Goal: Entertainment & Leisure: Consume media (video, audio)

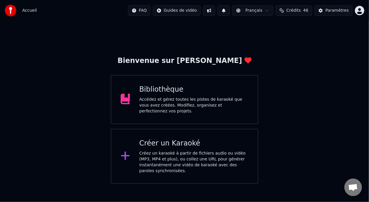
click at [199, 100] on div "Accédez et gérez toutes les pistes de karaoké que vous avez créées. Modifiez, o…" at bounding box center [193, 106] width 109 height 18
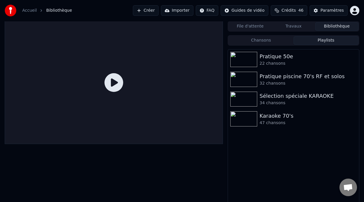
click at [306, 40] on button "Playlists" at bounding box center [325, 40] width 65 height 8
click at [269, 120] on div "Karaoke 70's" at bounding box center [304, 116] width 91 height 8
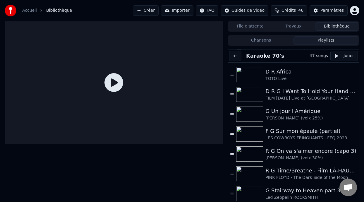
scroll to position [654, 0]
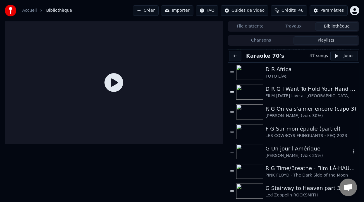
click at [289, 151] on div "G Un jour l'Amérique" at bounding box center [307, 149] width 85 height 8
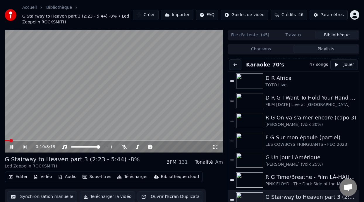
click at [12, 146] on icon at bounding box center [15, 147] width 13 height 5
click at [219, 181] on div "Éditer Vidéo Audio Sous-titres Télécharger Bibliothèque cloud Synchronisation m…" at bounding box center [114, 187] width 218 height 33
click at [11, 145] on icon at bounding box center [12, 147] width 4 height 4
click at [12, 145] on icon at bounding box center [11, 147] width 3 height 4
click at [12, 146] on icon at bounding box center [12, 147] width 4 height 4
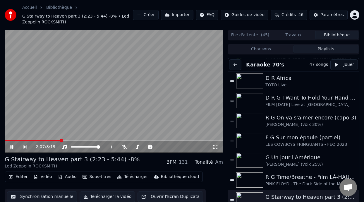
click at [12, 145] on icon at bounding box center [15, 147] width 13 height 5
click at [10, 145] on icon at bounding box center [15, 147] width 13 height 5
click at [11, 146] on icon at bounding box center [11, 147] width 3 height 4
click at [11, 145] on icon at bounding box center [12, 147] width 4 height 4
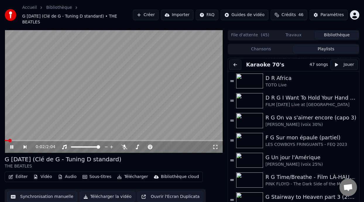
click at [11, 145] on icon at bounding box center [11, 147] width 3 height 4
click at [307, 155] on div "G Un jour l'Amérique" at bounding box center [307, 157] width 85 height 8
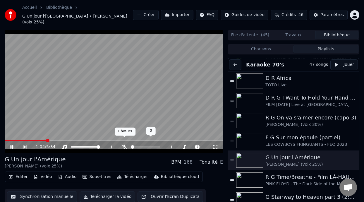
click at [126, 145] on icon at bounding box center [124, 147] width 6 height 5
click at [6, 140] on span at bounding box center [5, 140] width 1 height 1
click at [9, 145] on icon at bounding box center [15, 147] width 13 height 5
click at [11, 145] on icon at bounding box center [15, 147] width 13 height 5
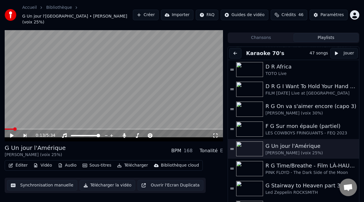
click at [11, 133] on icon at bounding box center [12, 135] width 4 height 4
click at [12, 133] on icon at bounding box center [12, 135] width 4 height 4
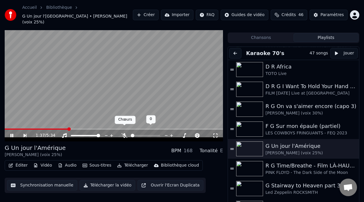
click at [121, 133] on div at bounding box center [147, 136] width 53 height 6
click at [124, 133] on icon at bounding box center [124, 135] width 6 height 5
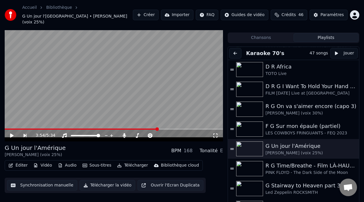
click at [12, 133] on icon at bounding box center [12, 135] width 4 height 4
click at [12, 133] on icon at bounding box center [15, 135] width 13 height 5
click at [12, 133] on icon at bounding box center [12, 135] width 4 height 4
click at [13, 134] on icon at bounding box center [11, 136] width 3 height 4
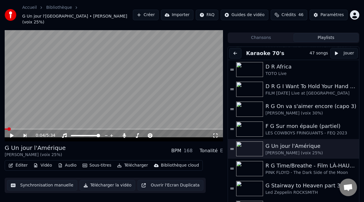
click at [7, 128] on span at bounding box center [6, 128] width 3 height 1
click at [10, 133] on icon at bounding box center [12, 135] width 4 height 4
click at [10, 133] on icon at bounding box center [15, 135] width 13 height 5
click at [11, 133] on icon at bounding box center [12, 135] width 4 height 4
click at [11, 134] on icon at bounding box center [11, 136] width 3 height 4
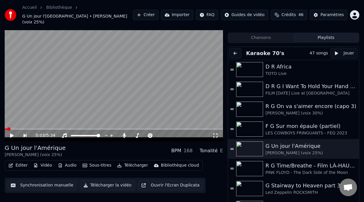
click at [10, 133] on icon at bounding box center [12, 135] width 4 height 4
